Goal: Task Accomplishment & Management: Use online tool/utility

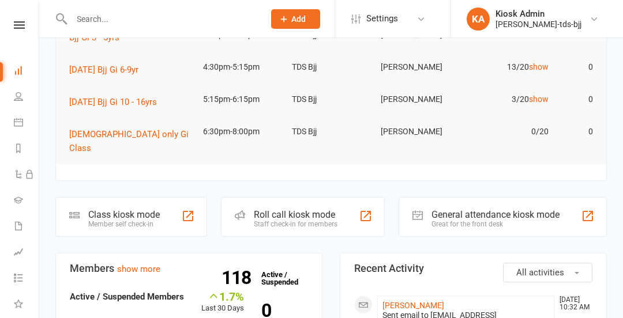
scroll to position [151, 0]
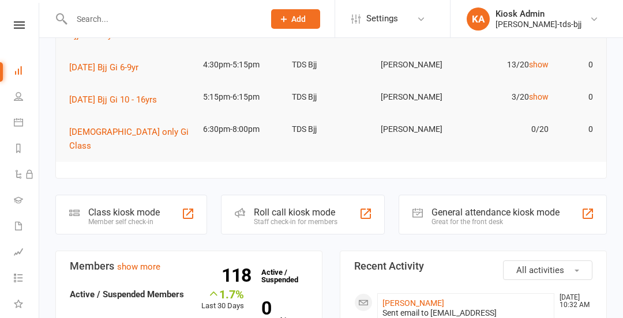
click at [174, 208] on div "Class kiosk mode Member self check-in" at bounding box center [131, 215] width 152 height 40
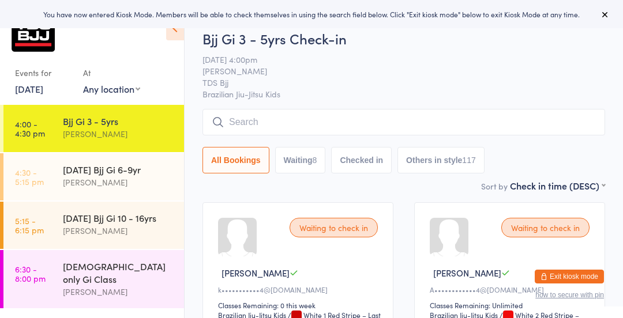
click at [178, 39] on icon at bounding box center [175, 28] width 18 height 24
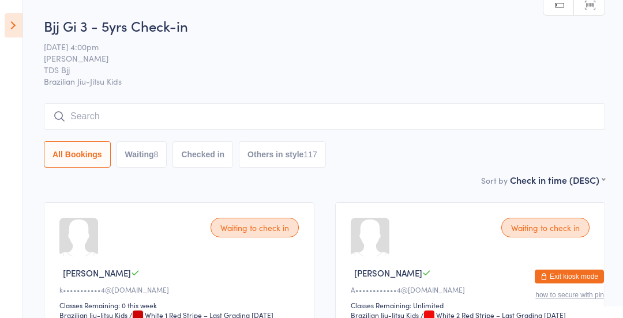
click at [12, 33] on icon at bounding box center [14, 25] width 18 height 24
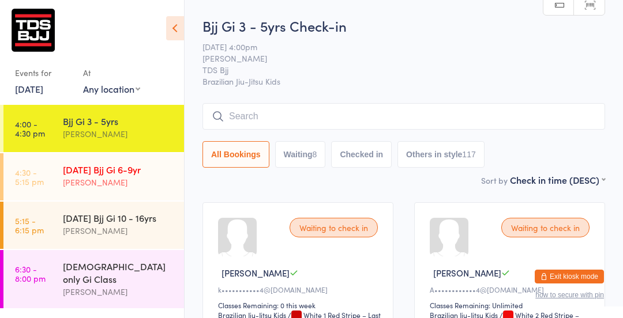
click at [96, 180] on div "[PERSON_NAME]" at bounding box center [118, 182] width 111 height 13
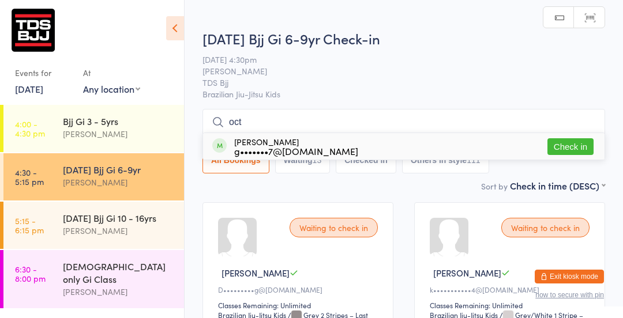
type input "oct"
click at [570, 152] on button "Check in" at bounding box center [570, 146] width 46 height 17
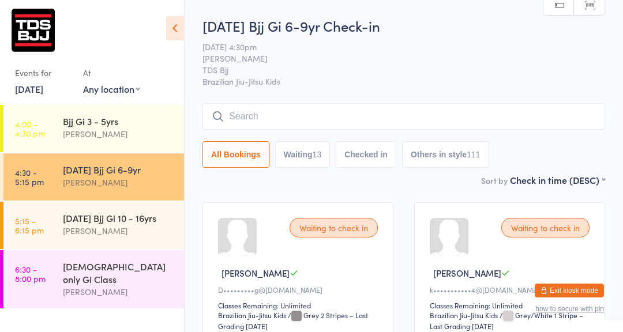
click at [133, 130] on div "[PERSON_NAME]" at bounding box center [118, 133] width 111 height 13
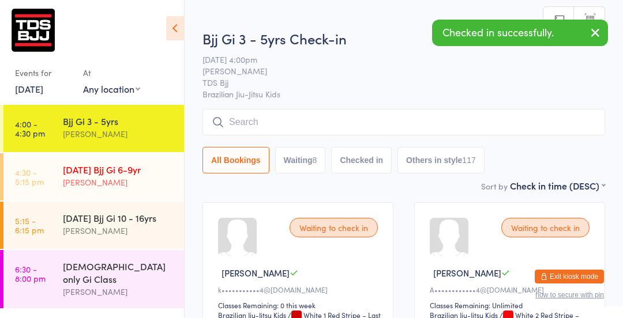
click at [170, 53] on div "Events for [DATE] [DATE] [DATE] Sun Mon Tue Wed Thu Fri Sat 31 27 28 29 30 31 0…" at bounding box center [92, 54] width 184 height 109
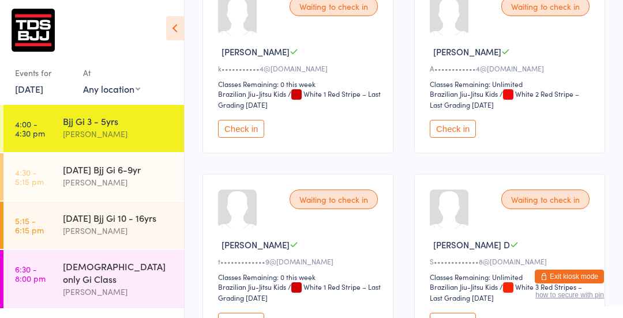
scroll to position [223, 0]
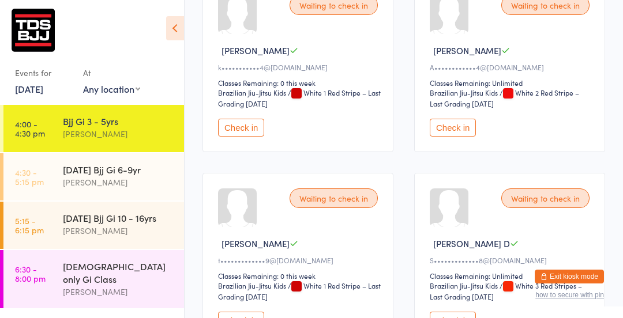
click at [246, 126] on button "Check in" at bounding box center [241, 128] width 46 height 18
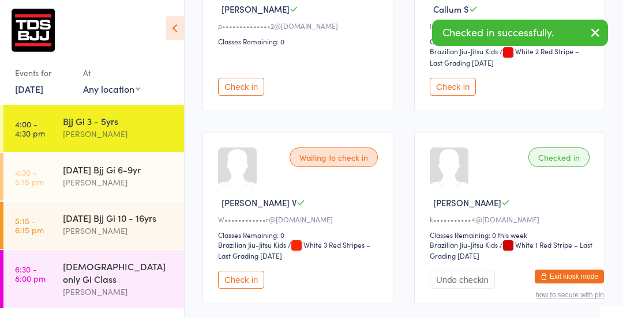
scroll to position [649, 0]
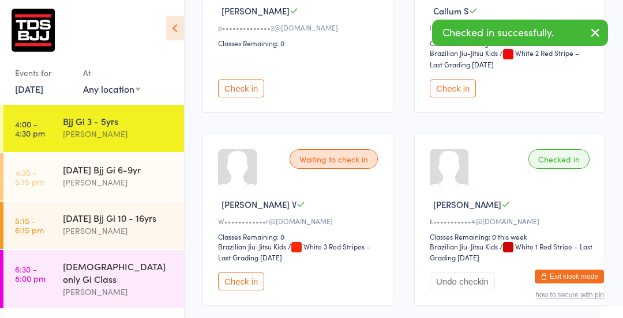
click at [246, 285] on button "Check in" at bounding box center [241, 282] width 46 height 18
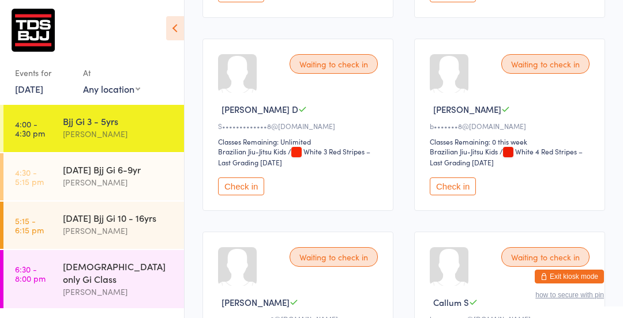
scroll to position [346, 0]
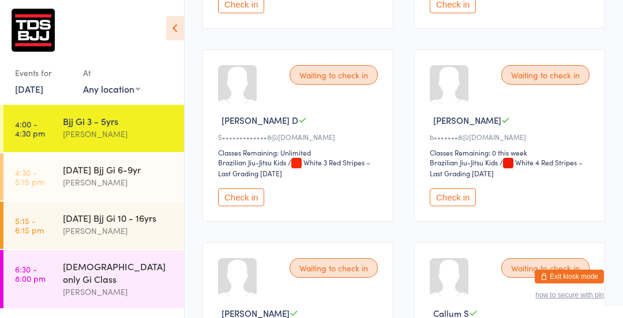
click at [459, 193] on button "Check in" at bounding box center [453, 198] width 46 height 18
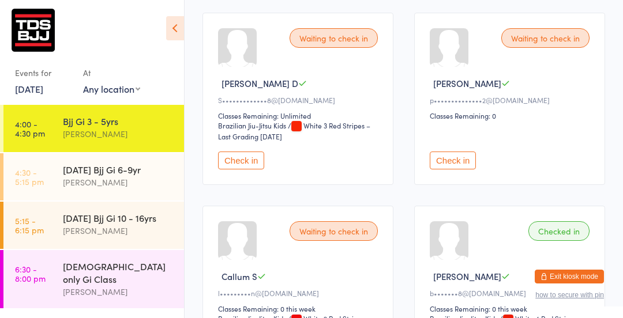
scroll to position [384, 0]
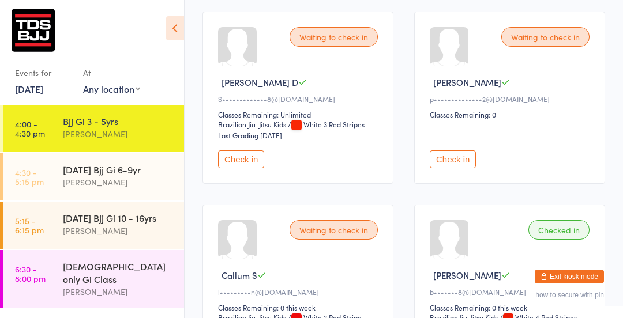
click at [468, 163] on button "Check in" at bounding box center [453, 160] width 46 height 18
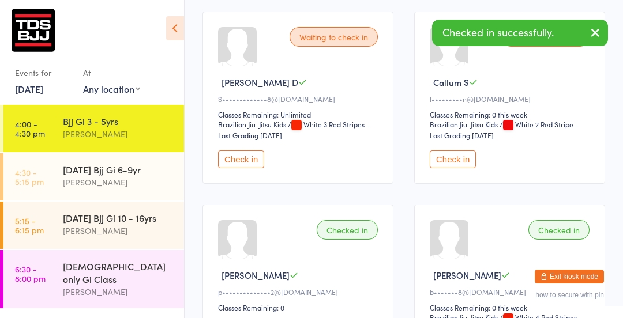
click at [52, 70] on div "Events for" at bounding box center [43, 72] width 57 height 19
click at [43, 83] on link "[DATE]" at bounding box center [29, 88] width 28 height 13
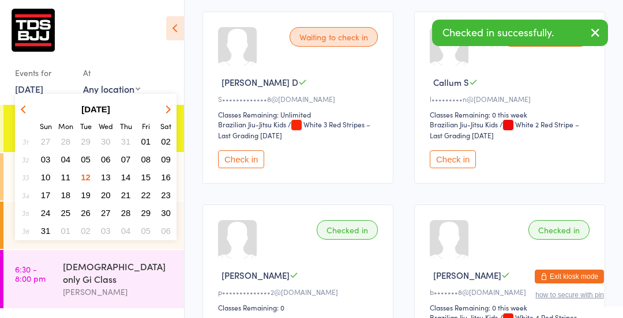
click at [13, 111] on link "4:00 - 4:30 pm Bjj Gi 3 - 5yrs [PERSON_NAME]" at bounding box center [93, 128] width 180 height 47
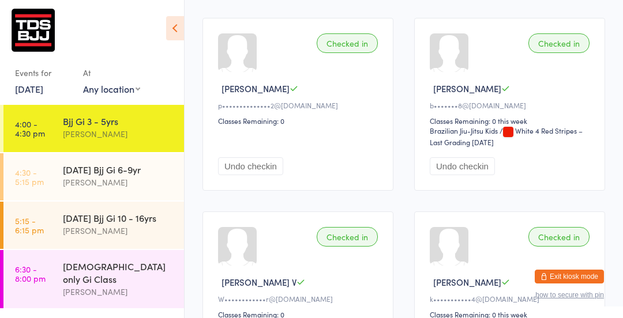
scroll to position [570, 0]
click at [479, 160] on button "Undo checkin" at bounding box center [462, 167] width 65 height 18
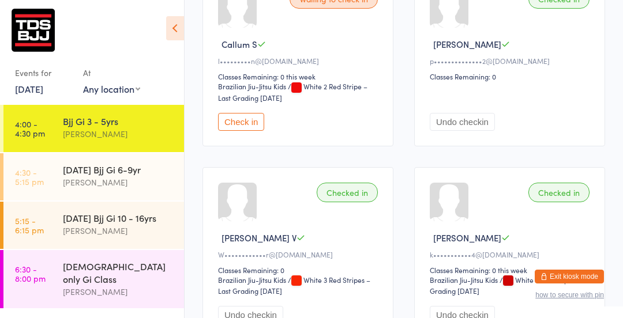
scroll to position [612, 0]
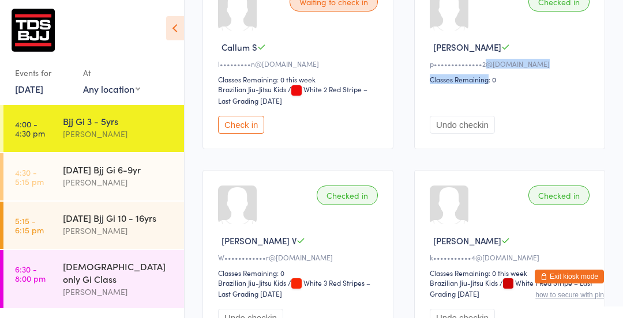
click at [64, 151] on link "4:00 - 4:30 pm Bjj Gi 3 - 5yrs [PERSON_NAME]" at bounding box center [93, 128] width 180 height 47
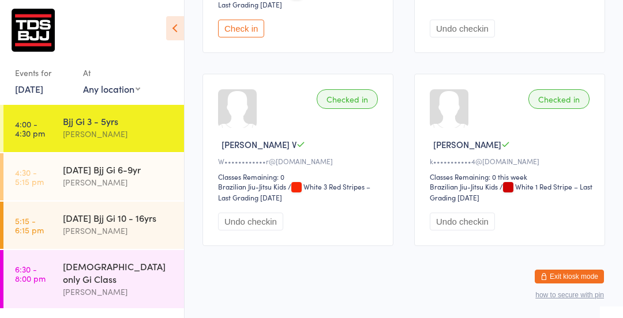
scroll to position [710, 0]
click at [474, 213] on button "Undo checkin" at bounding box center [462, 221] width 65 height 18
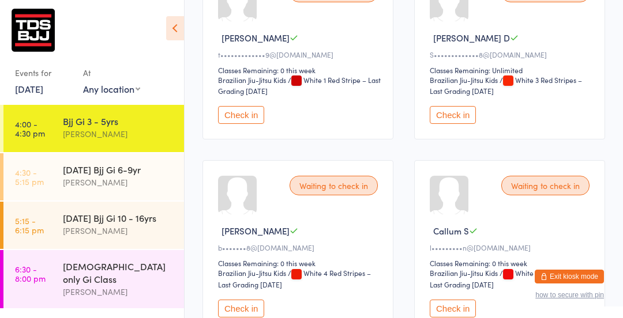
scroll to position [427, 0]
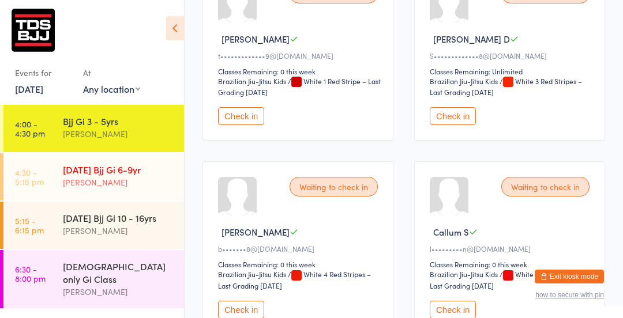
click at [58, 182] on link "4:30 - 5:15 pm [DATE] Bjj Gi 6-9yr [PERSON_NAME]" at bounding box center [93, 176] width 180 height 47
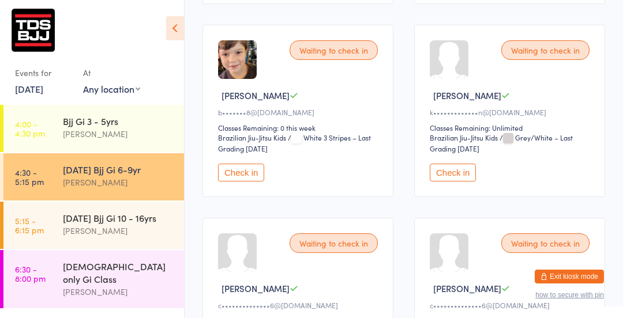
scroll to position [373, 0]
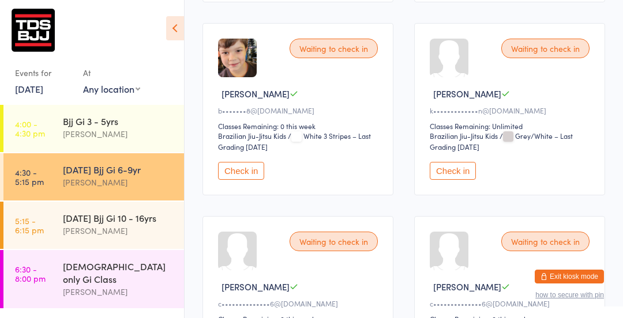
click at [245, 162] on button "Check in" at bounding box center [241, 171] width 46 height 18
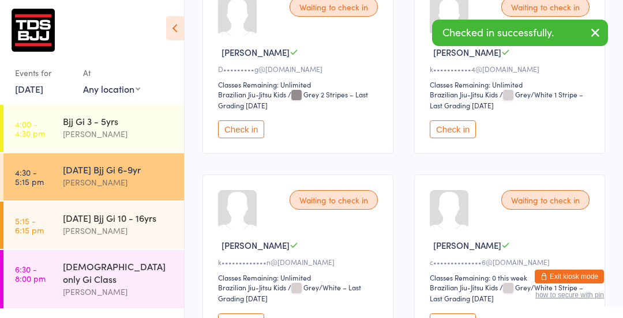
scroll to position [219, 0]
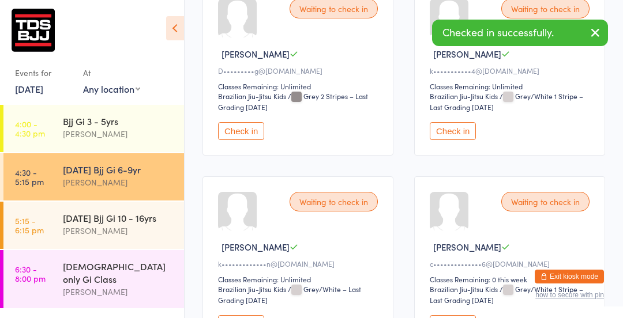
click at [452, 122] on button "Check in" at bounding box center [453, 131] width 46 height 18
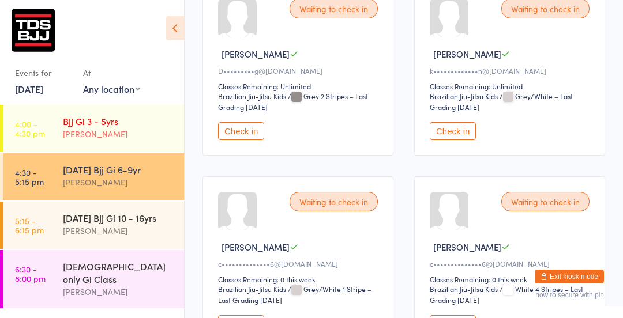
click at [95, 113] on div "Bjj Gi 3 - 5yrs [PERSON_NAME]" at bounding box center [123, 128] width 121 height 46
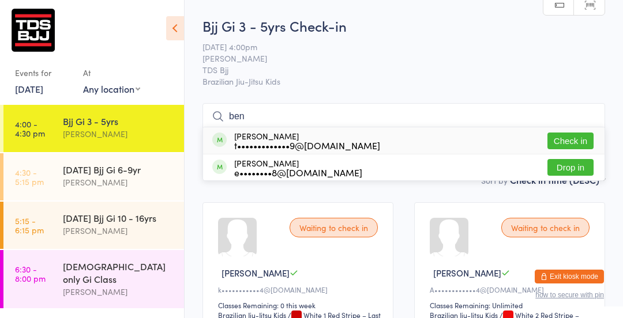
type input "ben"
click at [571, 141] on button "Check in" at bounding box center [570, 141] width 46 height 17
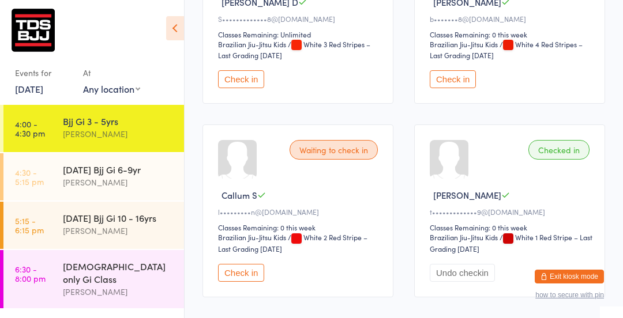
scroll to position [467, 0]
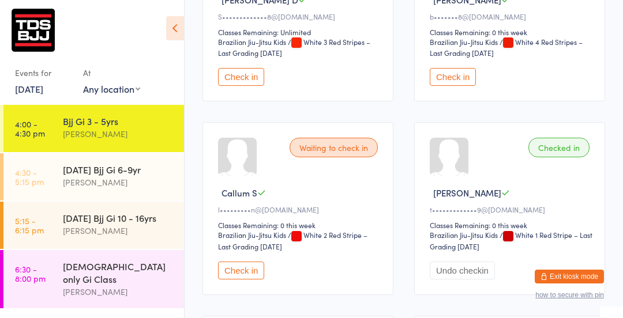
click at [256, 287] on div "Waiting to check in Callum S l•••••••••n@[DOMAIN_NAME] Classes Remaining: 0 thi…" at bounding box center [297, 208] width 191 height 172
click at [261, 265] on button "Check in" at bounding box center [241, 271] width 46 height 18
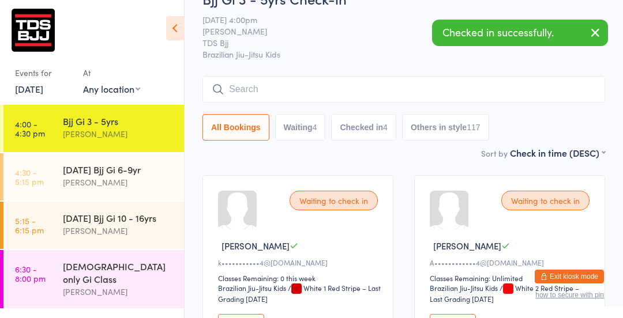
scroll to position [0, 0]
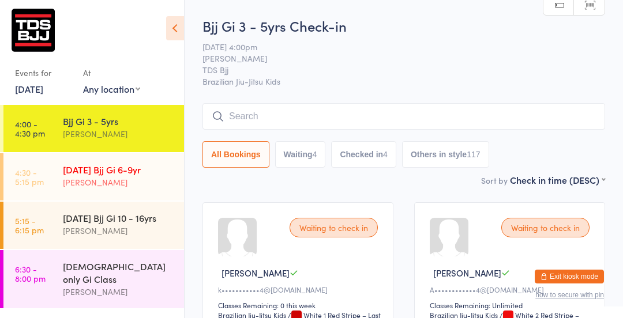
click at [45, 176] on link "4:30 - 5:15 pm [DATE] Bjj Gi 6-9yr [PERSON_NAME]" at bounding box center [93, 176] width 180 height 47
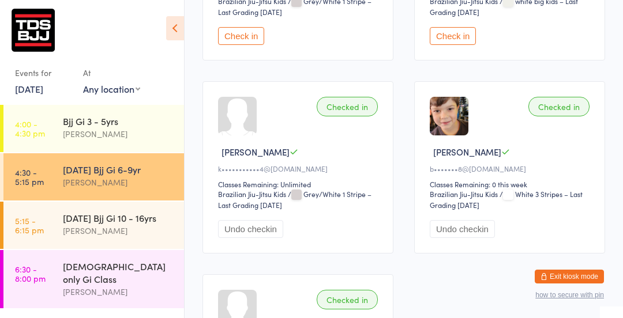
scroll to position [1085, 0]
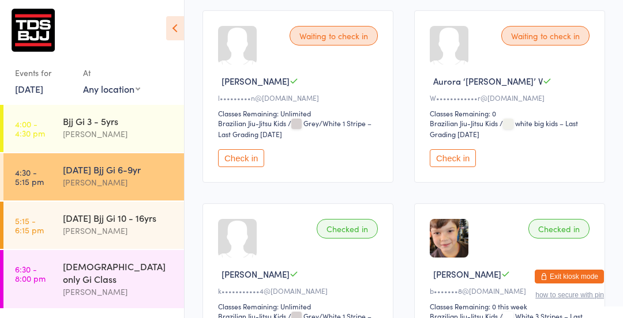
scroll to position [967, 0]
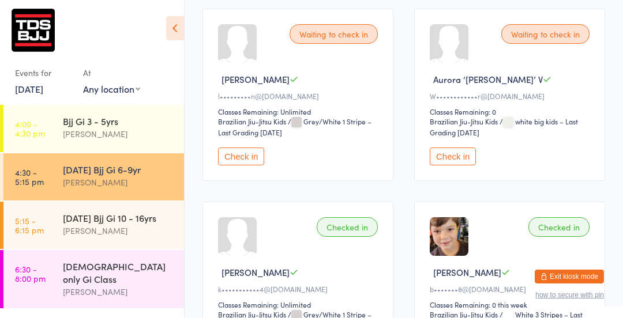
click at [240, 149] on button "Check in" at bounding box center [241, 157] width 46 height 18
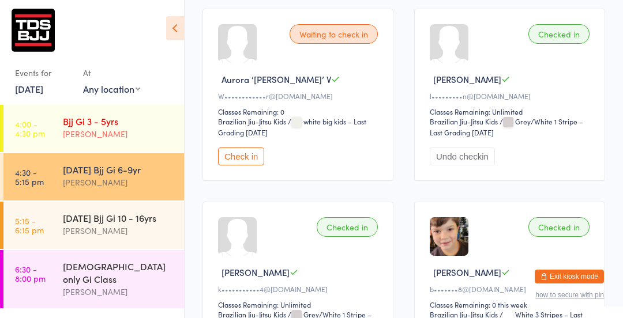
click at [136, 112] on div "Bjj Gi 3 - 5yrs [PERSON_NAME]" at bounding box center [123, 128] width 121 height 46
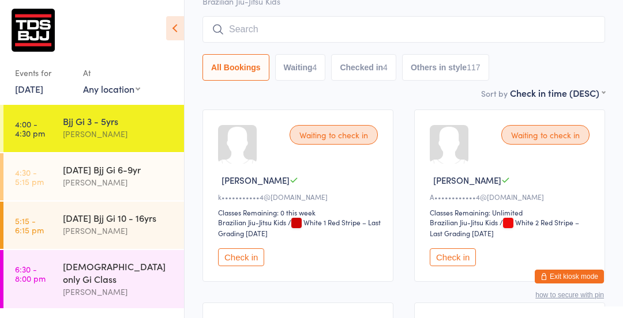
scroll to position [92, 0]
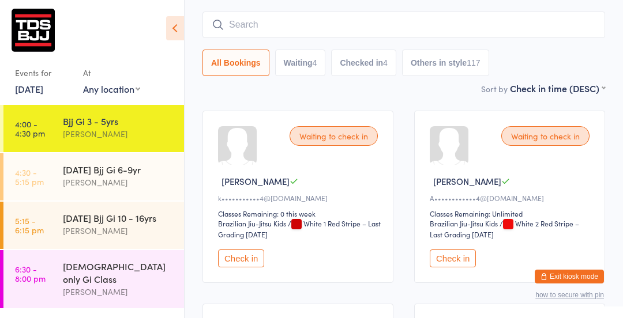
click at [248, 262] on button "Check in" at bounding box center [241, 259] width 46 height 18
click at [242, 262] on button "Check in" at bounding box center [241, 259] width 46 height 18
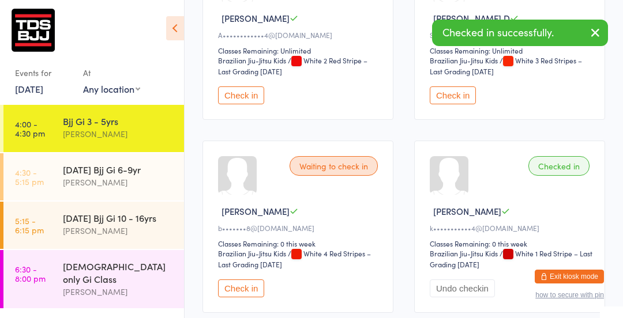
scroll to position [254, 0]
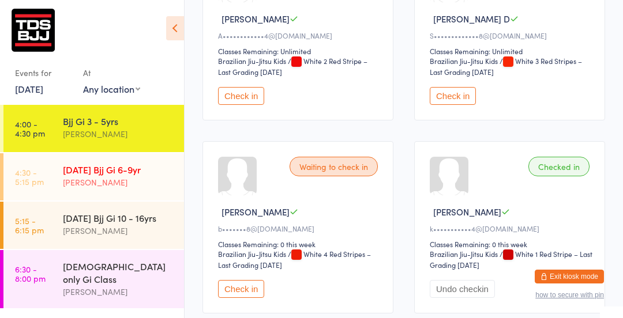
click at [48, 173] on link "4:30 - 5:15 pm [DATE] Bjj Gi 6-9yr [PERSON_NAME]" at bounding box center [93, 176] width 180 height 47
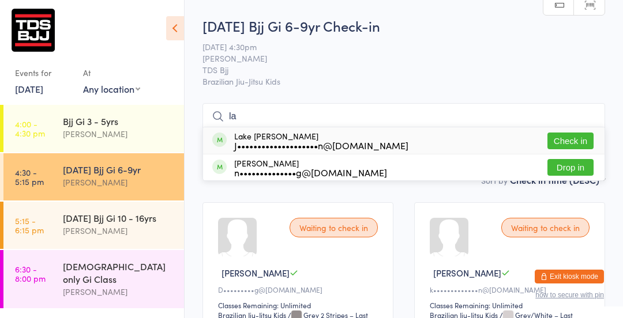
type input "l"
type input "indiah"
click at [577, 138] on button "Check in" at bounding box center [570, 141] width 46 height 17
type input "lake"
click at [574, 141] on button "Check in" at bounding box center [570, 141] width 46 height 17
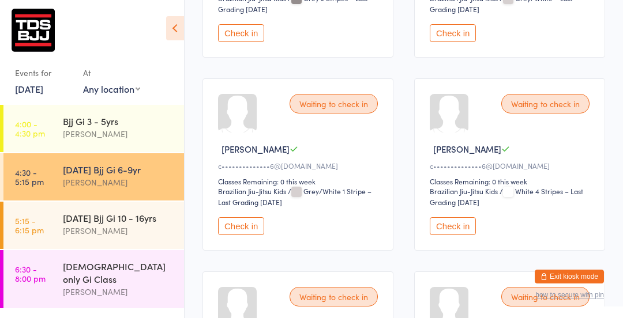
scroll to position [321, 0]
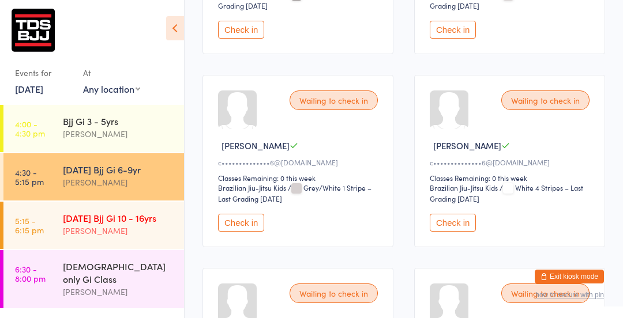
click at [63, 225] on div "[PERSON_NAME]" at bounding box center [118, 230] width 111 height 13
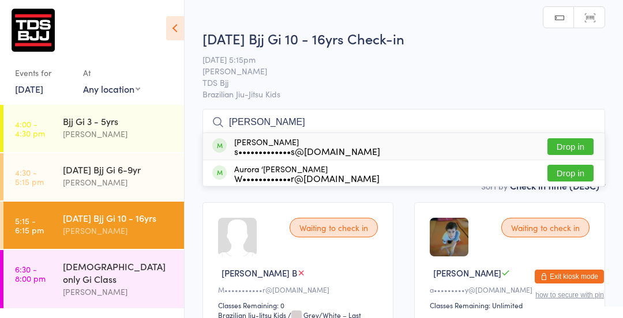
type input "[PERSON_NAME]"
click at [577, 151] on button "Drop in" at bounding box center [570, 146] width 46 height 17
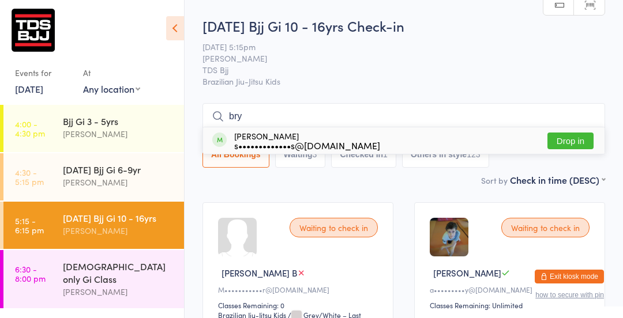
type input "bry"
click at [572, 139] on button "Drop in" at bounding box center [570, 141] width 46 height 17
type input "[PERSON_NAME]"
click at [573, 143] on button "Drop in" at bounding box center [570, 141] width 46 height 17
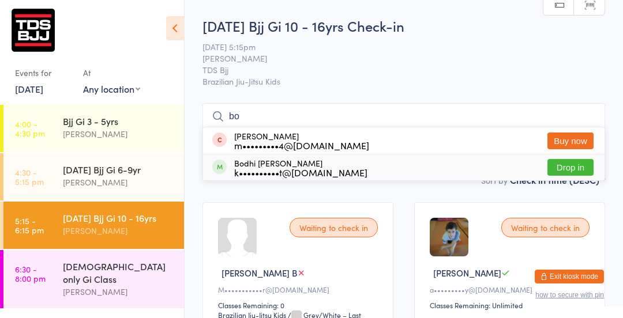
type input "bo"
click at [559, 168] on button "Drop in" at bounding box center [570, 167] width 46 height 17
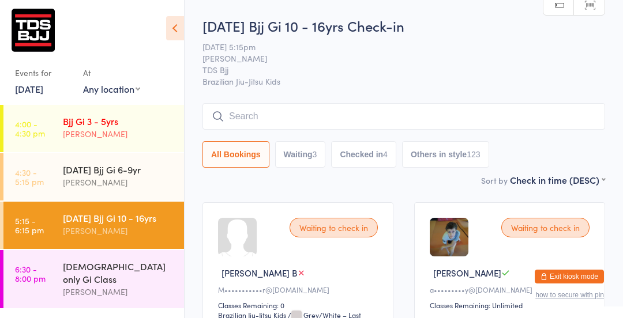
click at [74, 107] on div "Bjj Gi 3 - 5yrs [PERSON_NAME]" at bounding box center [123, 128] width 121 height 46
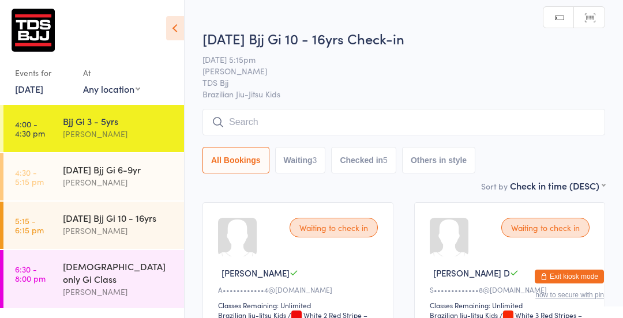
click at [172, 36] on icon at bounding box center [175, 28] width 18 height 24
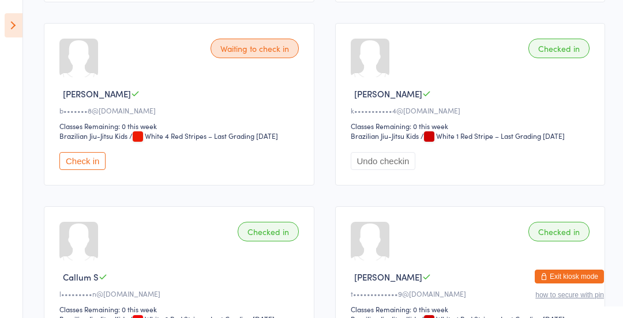
scroll to position [363, 0]
click at [80, 161] on button "Check in" at bounding box center [82, 161] width 46 height 18
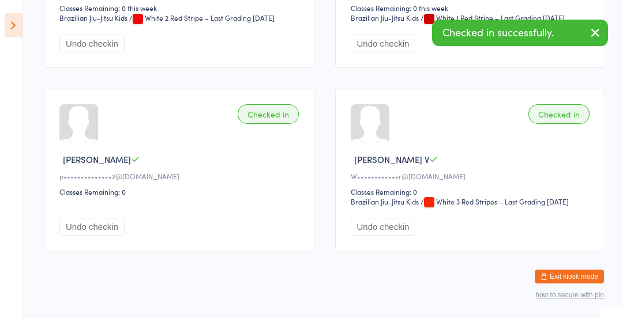
scroll to position [663, 0]
click at [91, 224] on button "Undo checkin" at bounding box center [91, 228] width 65 height 18
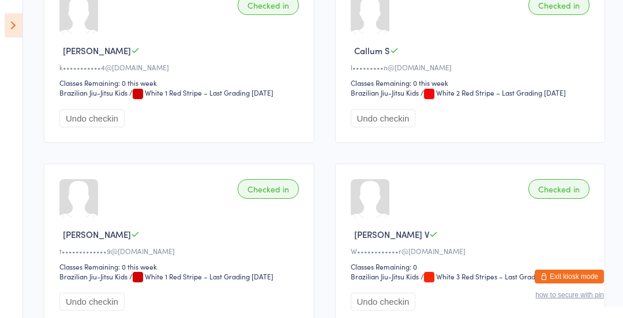
scroll to position [590, 0]
click at [19, 32] on icon at bounding box center [14, 25] width 18 height 24
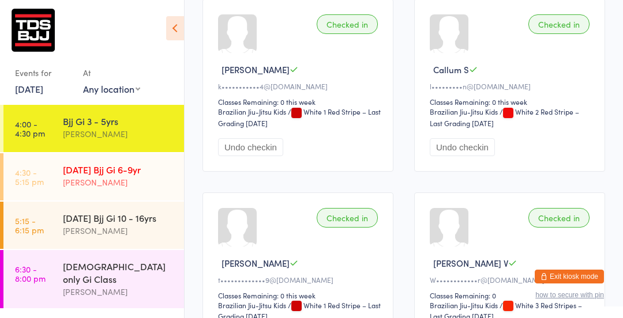
click at [67, 177] on div "[PERSON_NAME]" at bounding box center [118, 182] width 111 height 13
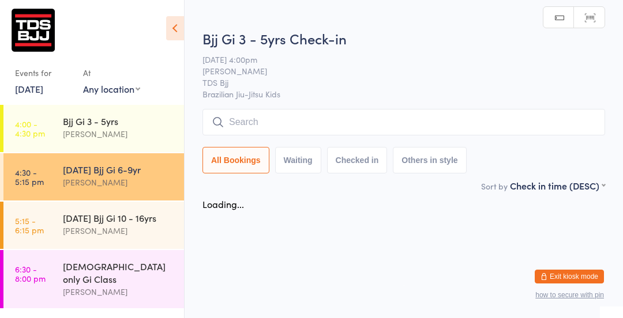
click at [170, 22] on icon at bounding box center [175, 28] width 18 height 24
